Goal: Information Seeking & Learning: Check status

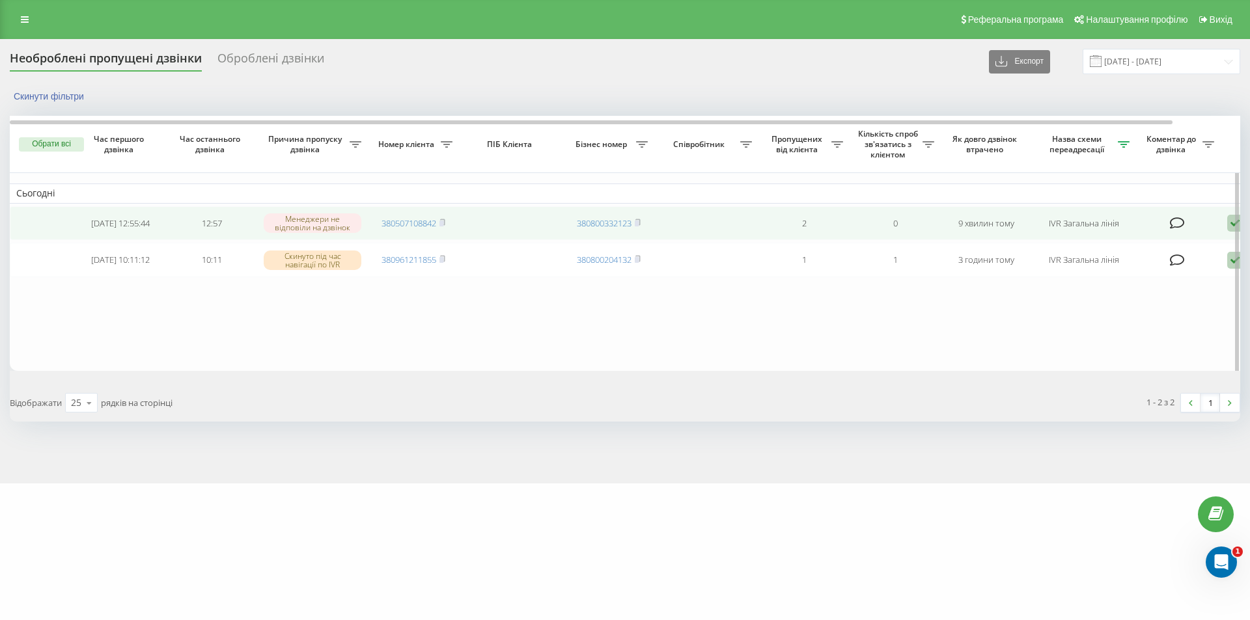
click at [447, 226] on td "380507108842" at bounding box center [413, 223] width 91 height 34
click at [443, 225] on rect at bounding box center [441, 224] width 4 height 6
